Goal: Transaction & Acquisition: Purchase product/service

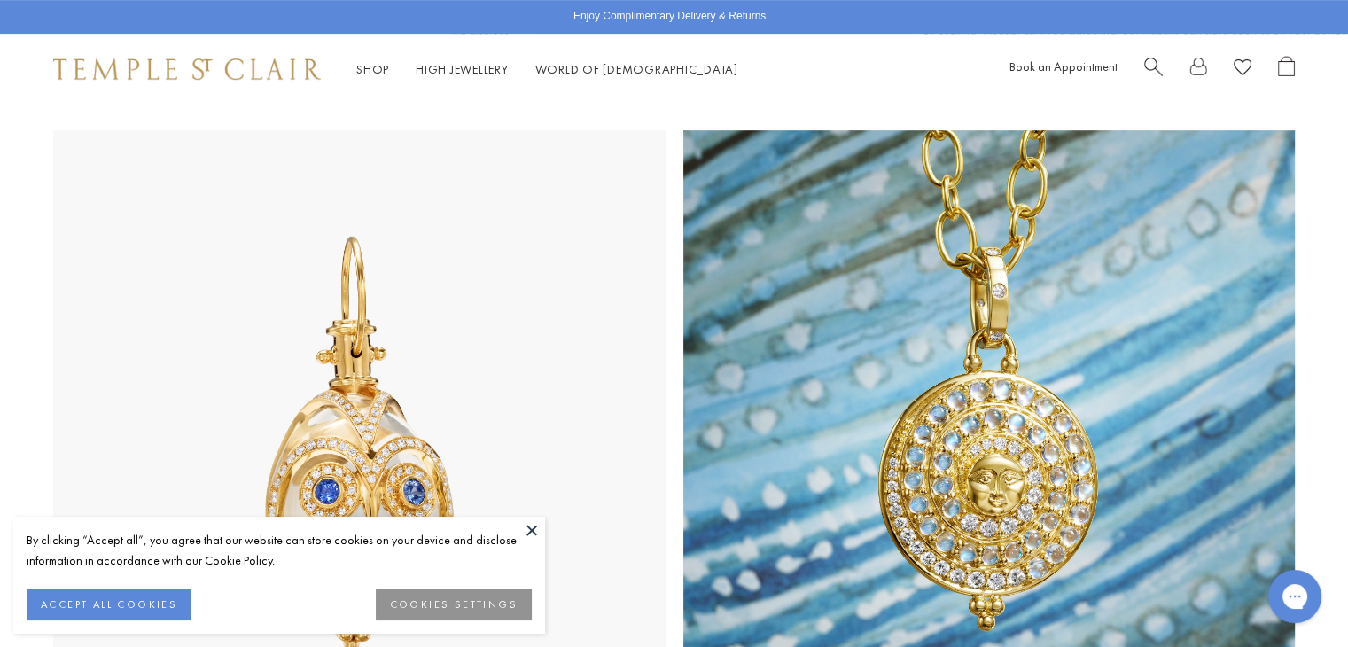
scroll to position [886, 0]
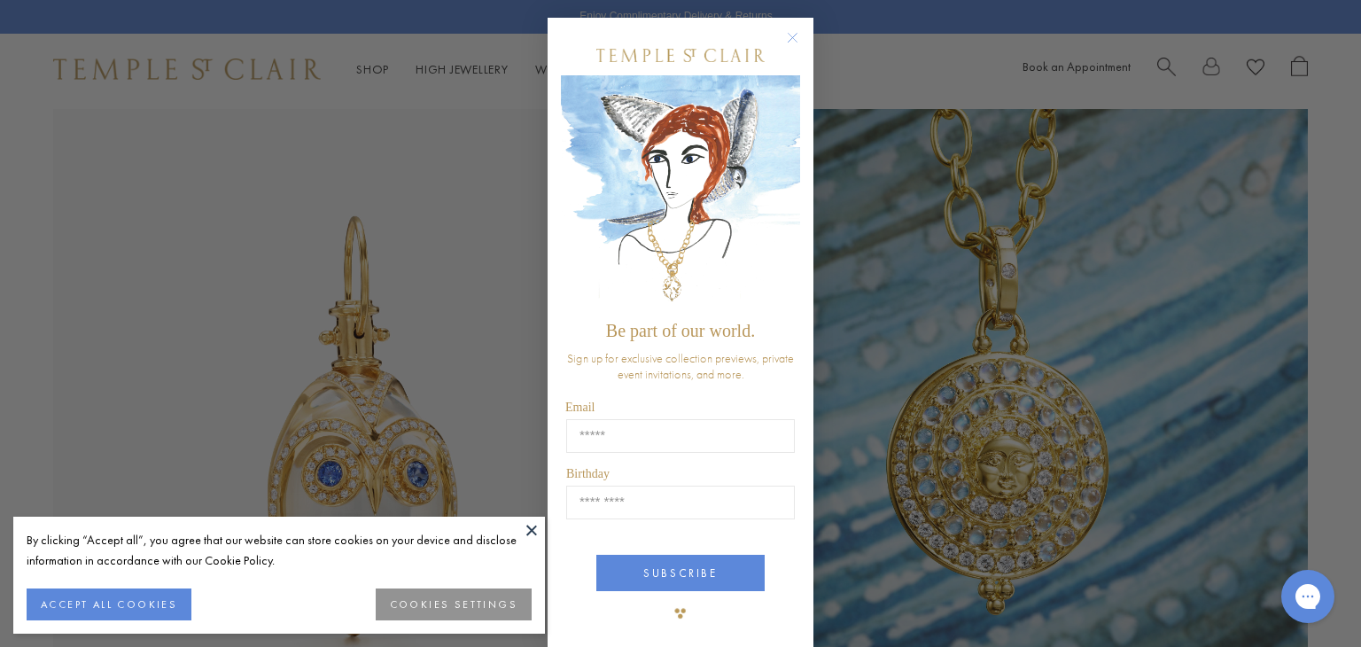
click at [373, 68] on div "Close dialog Be part of our world. Sign up for exclusive collection previews, p…" at bounding box center [680, 323] width 1361 height 647
click at [789, 36] on icon "Close dialog" at bounding box center [793, 38] width 9 height 9
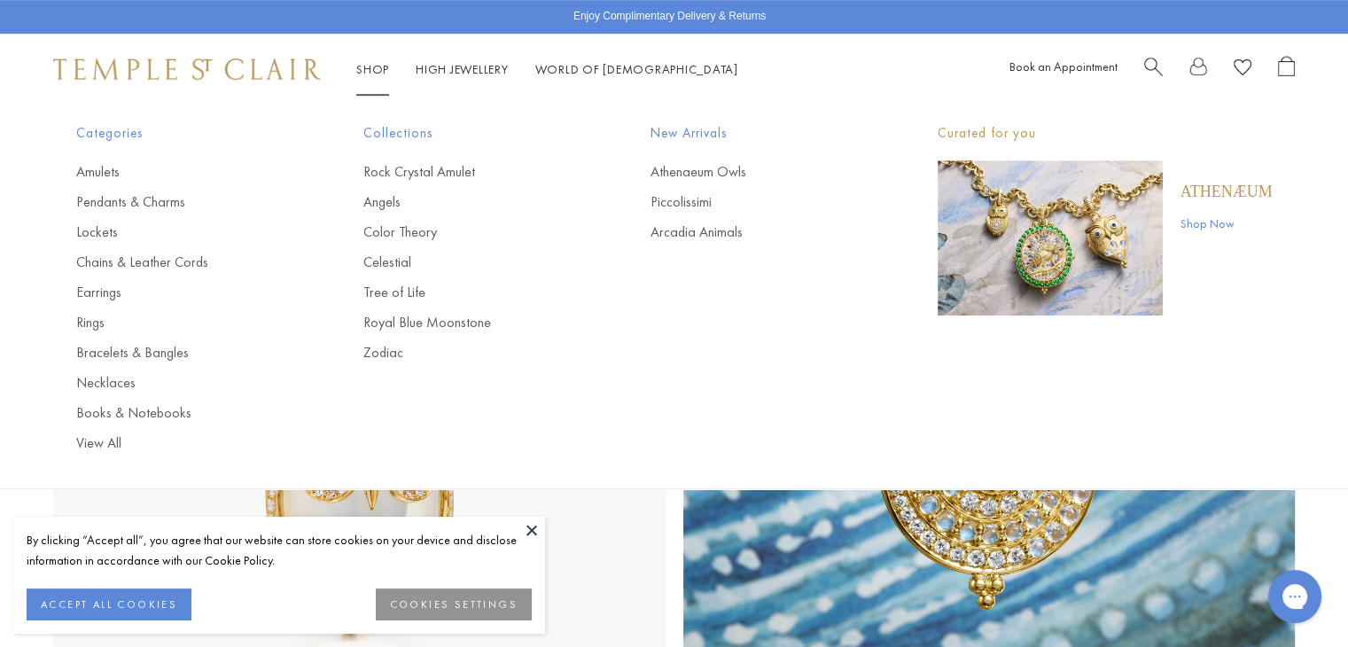
click at [372, 65] on link "Shop Shop" at bounding box center [372, 69] width 33 height 16
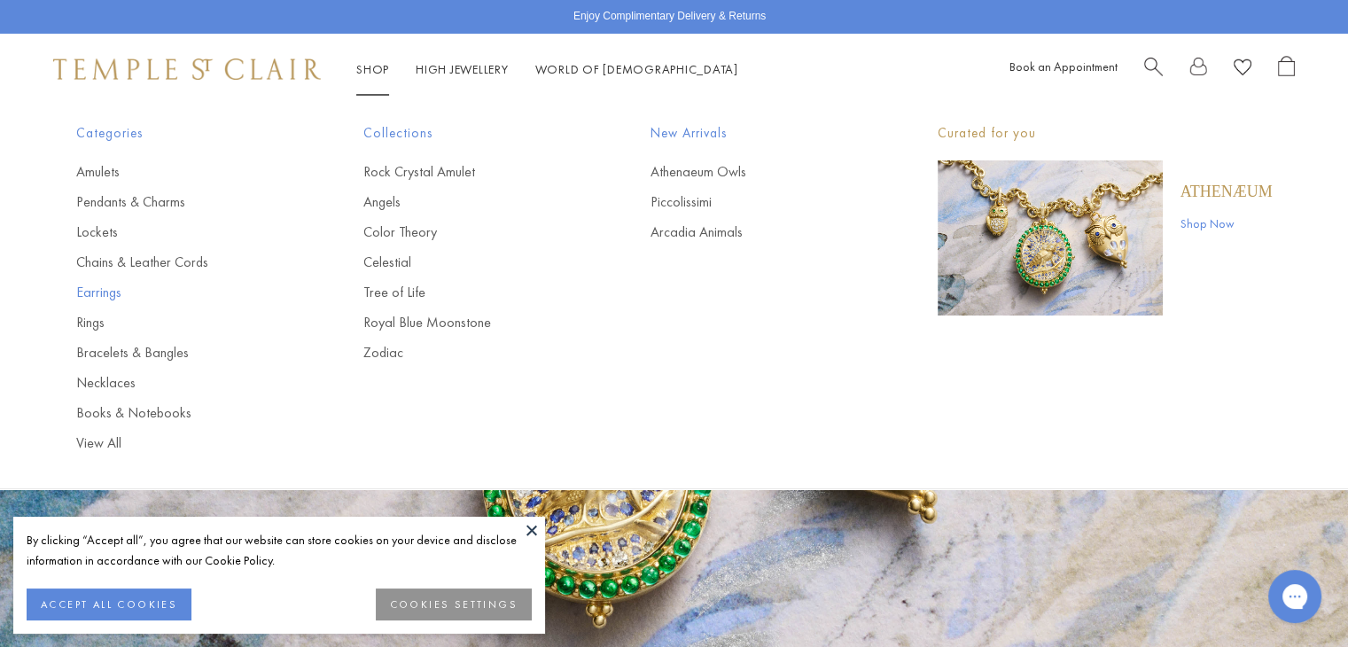
click at [110, 295] on link "Earrings" at bounding box center [184, 292] width 216 height 19
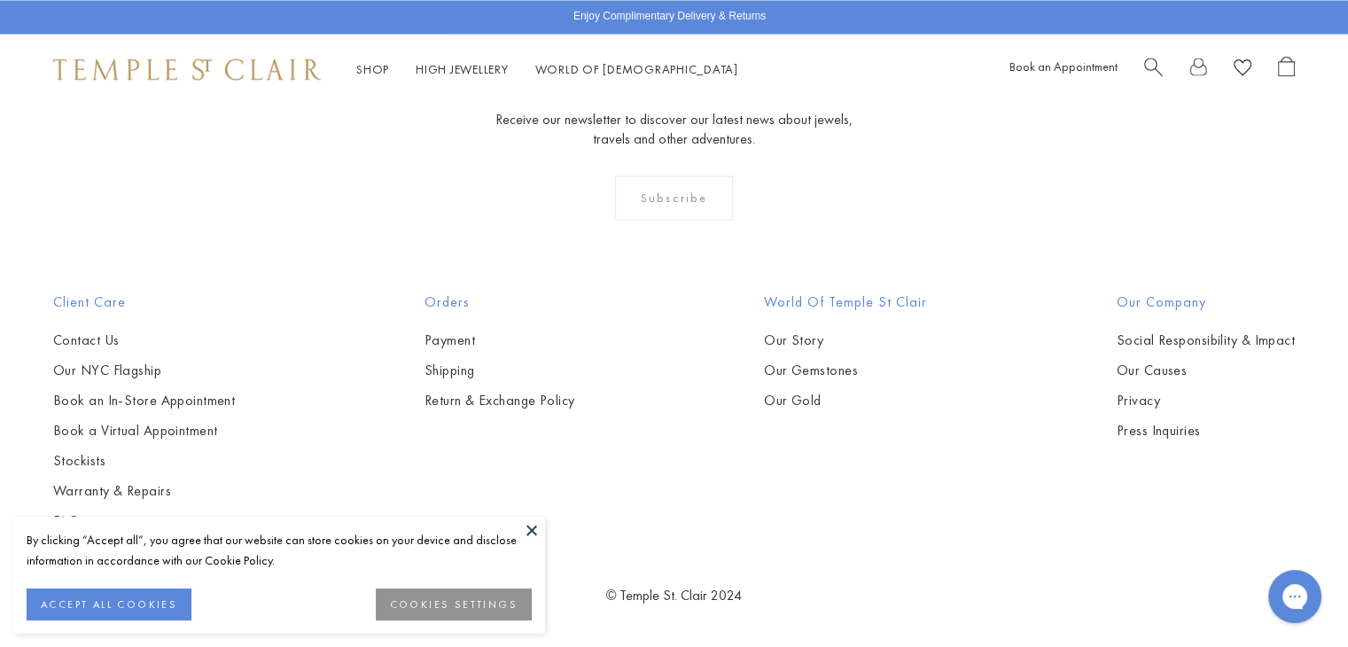
scroll to position [3225, 0]
